Goal: Check status: Check status

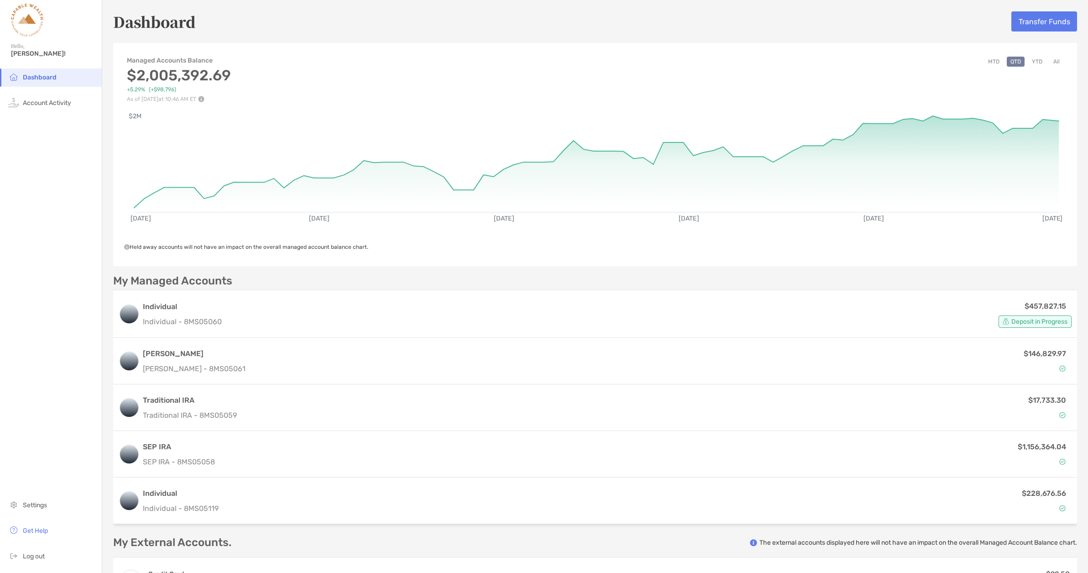
click at [1052, 61] on button "All" at bounding box center [1057, 62] width 14 height 10
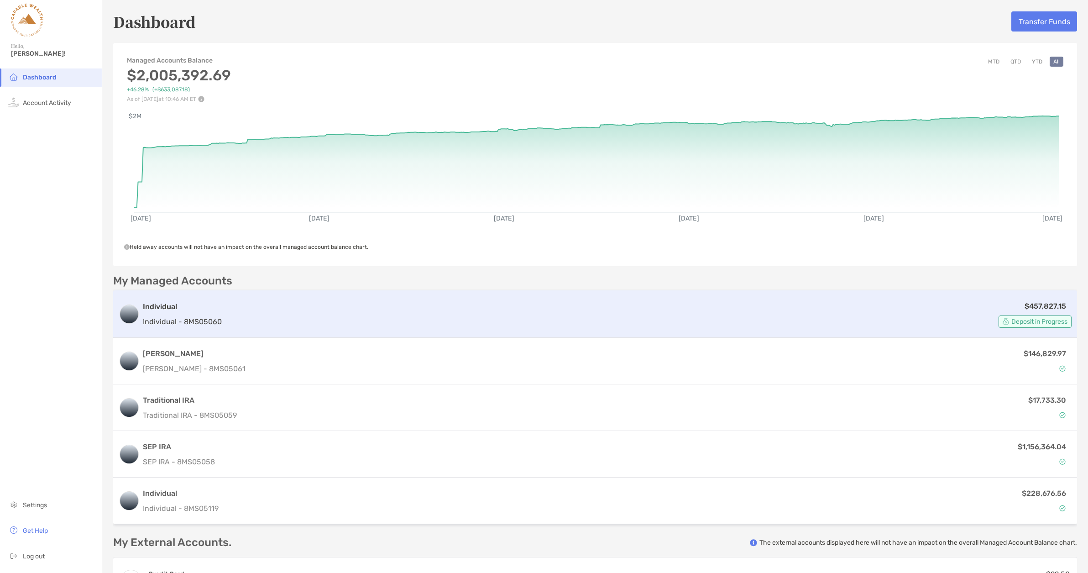
click at [194, 317] on p "Individual - 8MS05060" at bounding box center [182, 321] width 79 height 11
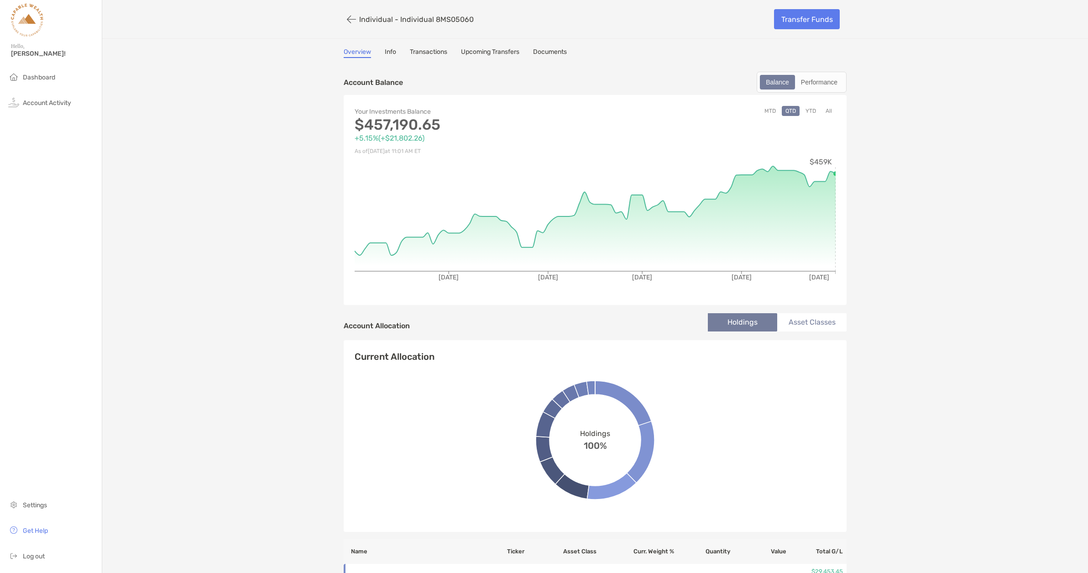
click at [824, 110] on button "All" at bounding box center [829, 111] width 14 height 10
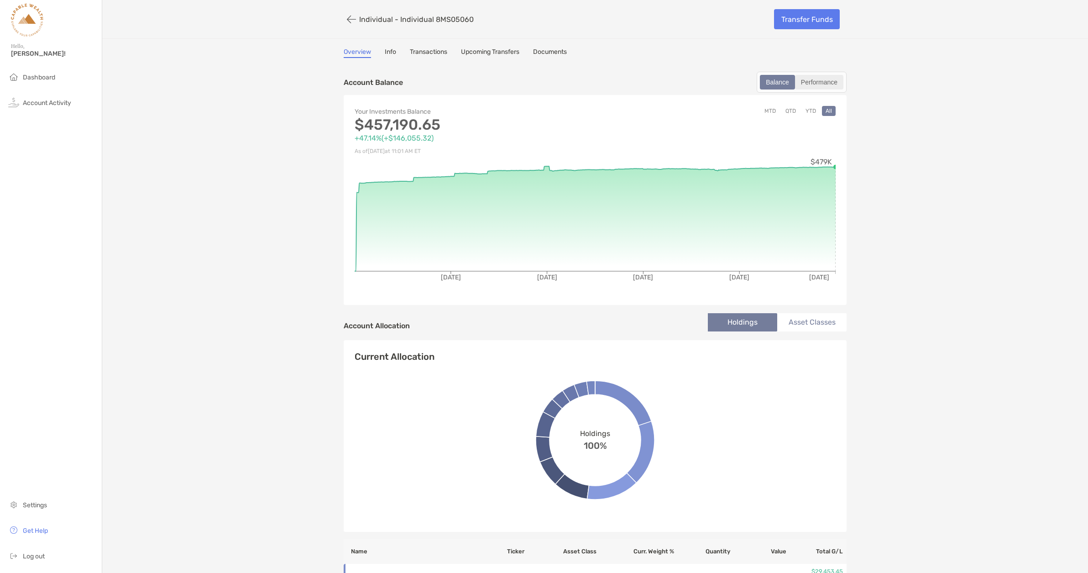
click at [814, 81] on div "Performance" at bounding box center [819, 82] width 47 height 13
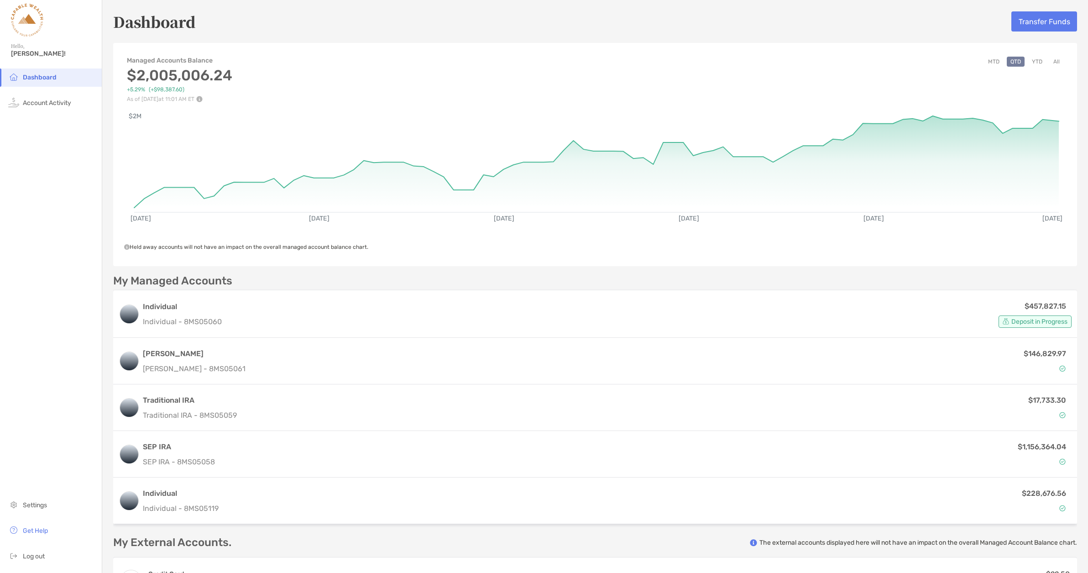
click at [1050, 65] on button "All" at bounding box center [1057, 62] width 14 height 10
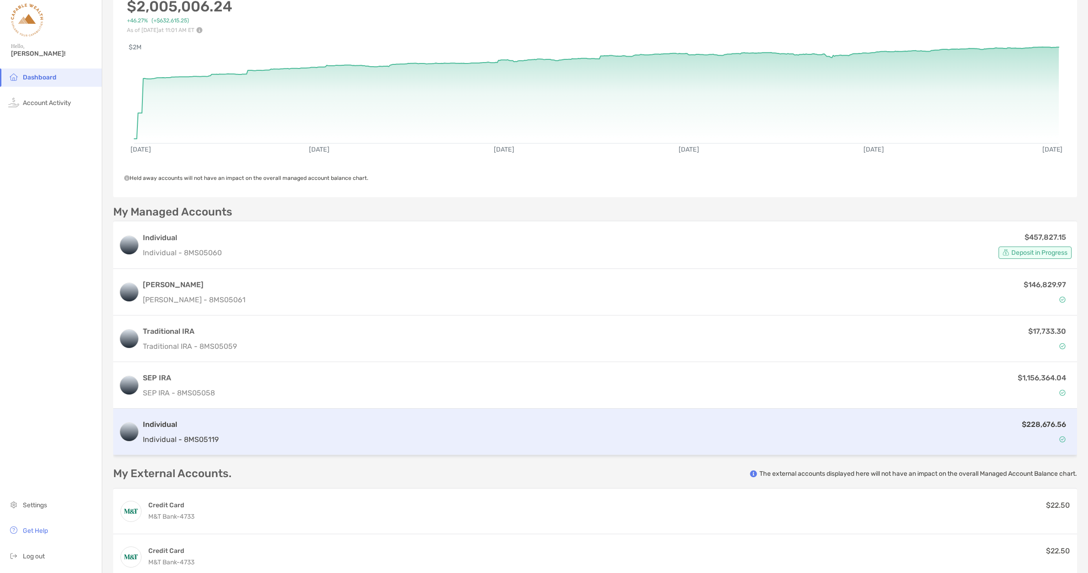
scroll to position [53, 0]
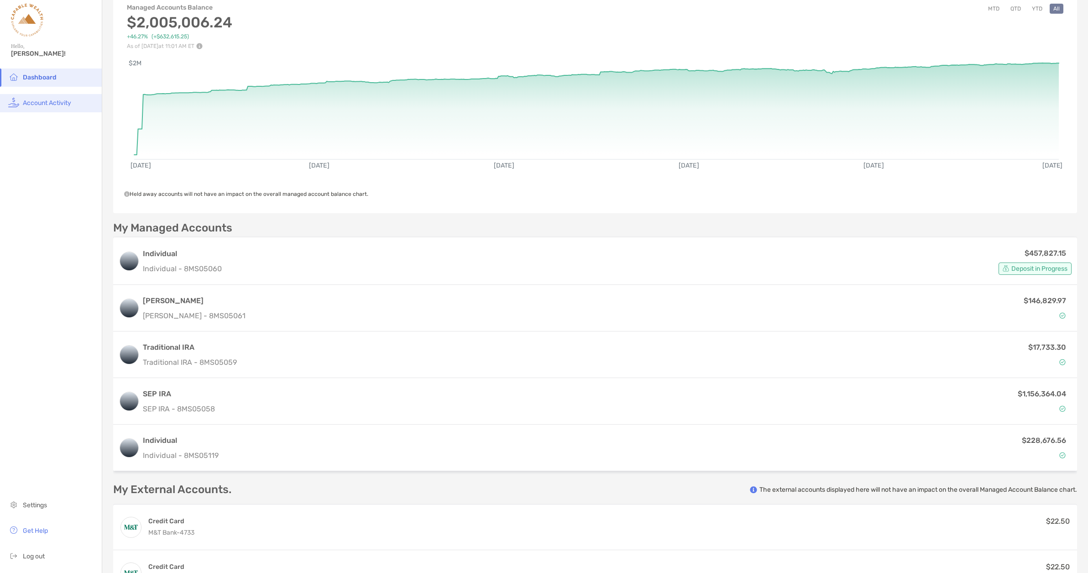
click at [46, 107] on li "Account Activity" at bounding box center [51, 103] width 102 height 18
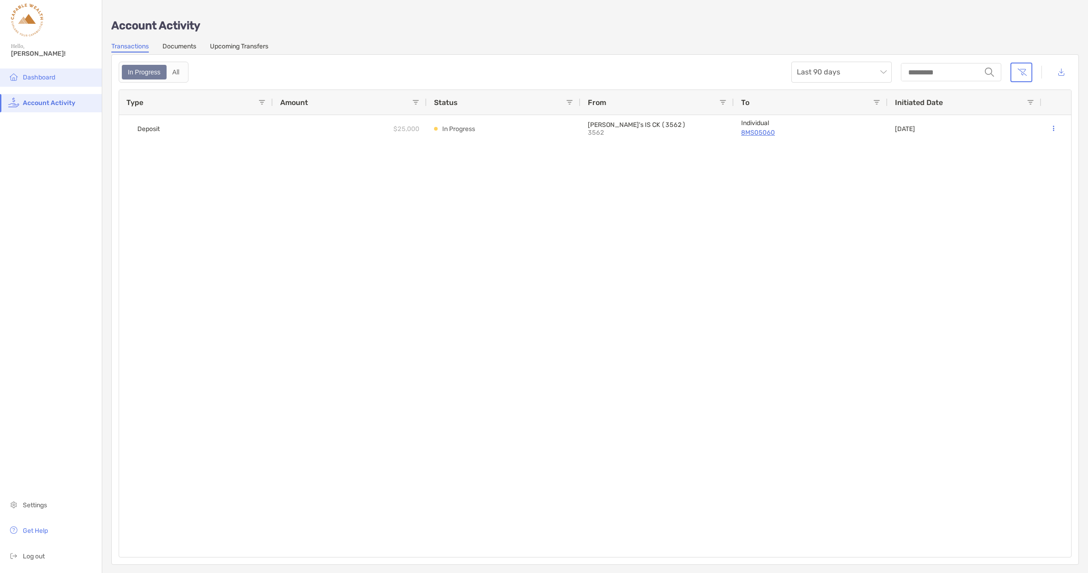
click at [47, 82] on li "Dashboard" at bounding box center [51, 77] width 102 height 18
